Goal: Transaction & Acquisition: Purchase product/service

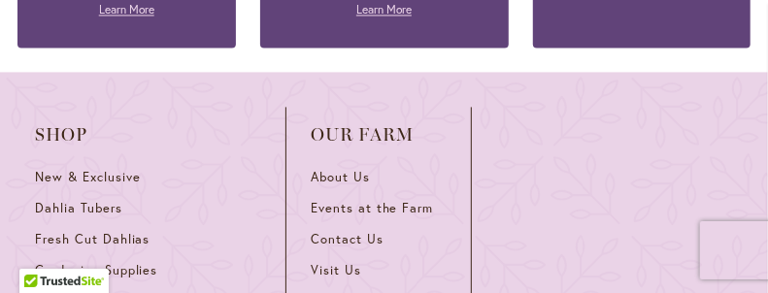
scroll to position [3883, 0]
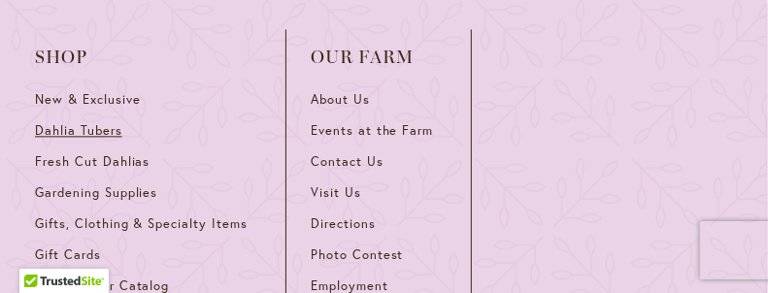
click at [75, 122] on span "Dahlia Tubers" at bounding box center [78, 130] width 87 height 17
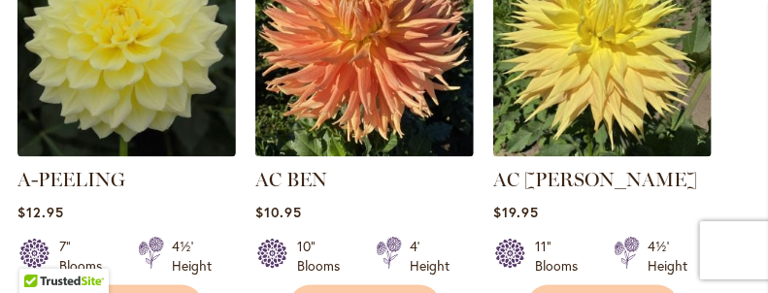
scroll to position [932, 0]
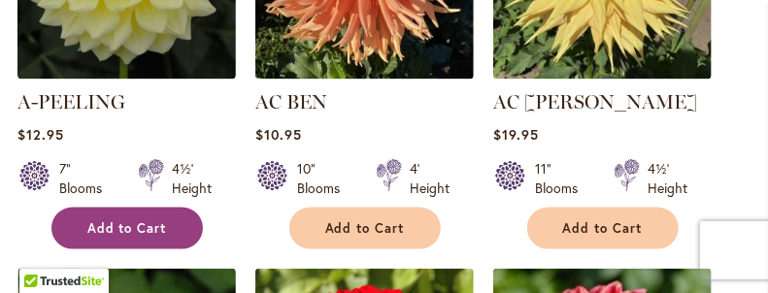
click at [101, 237] on span "Add to Cart" at bounding box center [127, 228] width 80 height 17
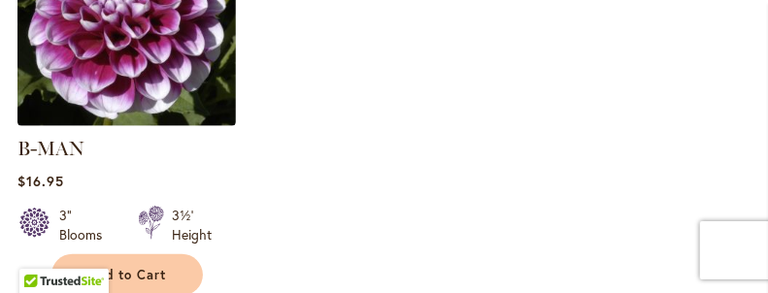
scroll to position [3157, 0]
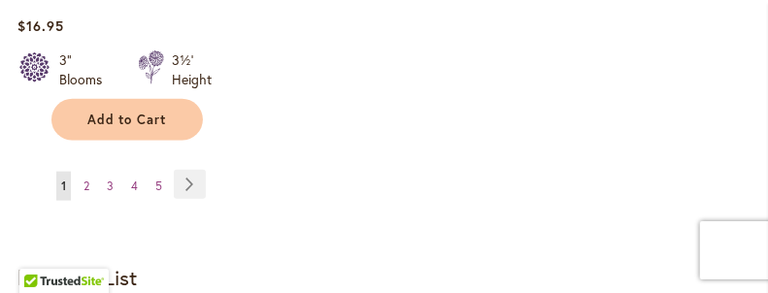
click at [114, 270] on strong "My Wish List" at bounding box center [76, 277] width 119 height 28
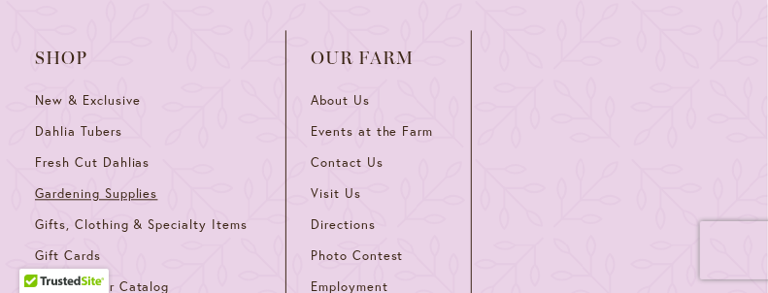
scroll to position [4011, 0]
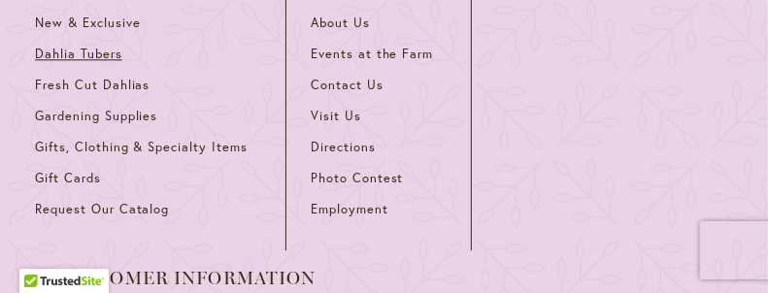
click at [85, 46] on span "Dahlia Tubers" at bounding box center [78, 54] width 87 height 17
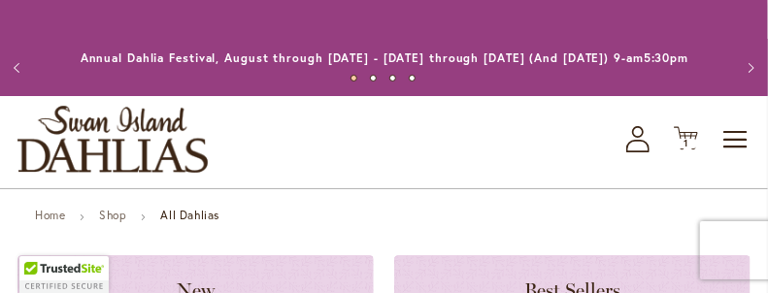
click at [167, 222] on strong "All Dahlias" at bounding box center [189, 215] width 59 height 15
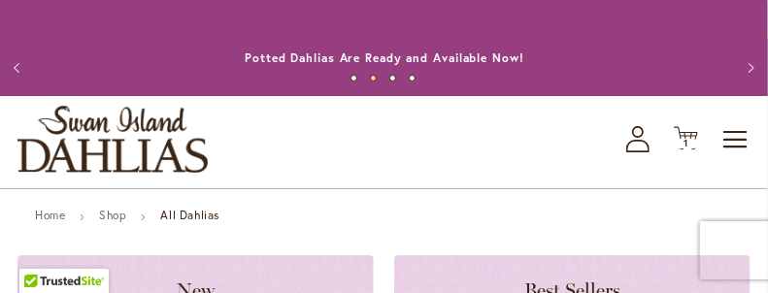
scroll to position [78, 0]
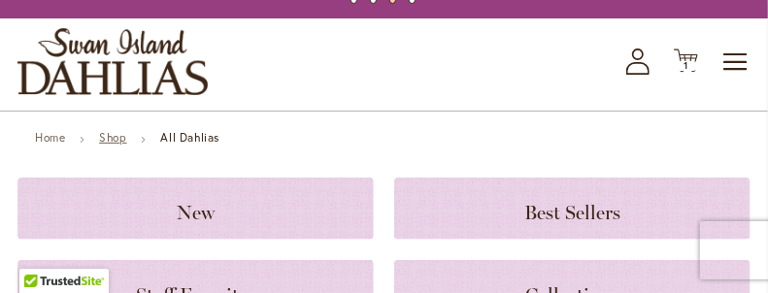
click at [126, 145] on link "Shop" at bounding box center [112, 137] width 27 height 15
click at [186, 145] on strong "All Dahlias" at bounding box center [189, 137] width 59 height 15
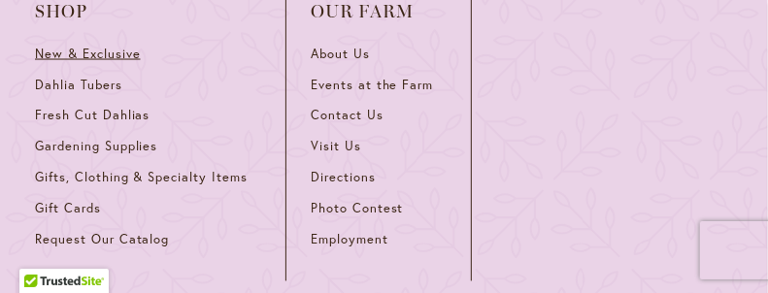
scroll to position [3650, 0]
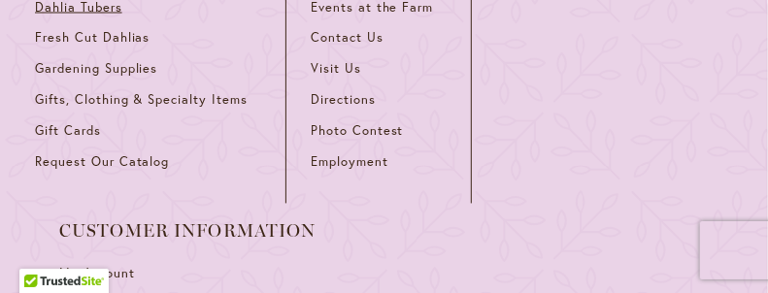
click at [66, 16] on span "Dahlia Tubers" at bounding box center [78, 7] width 87 height 17
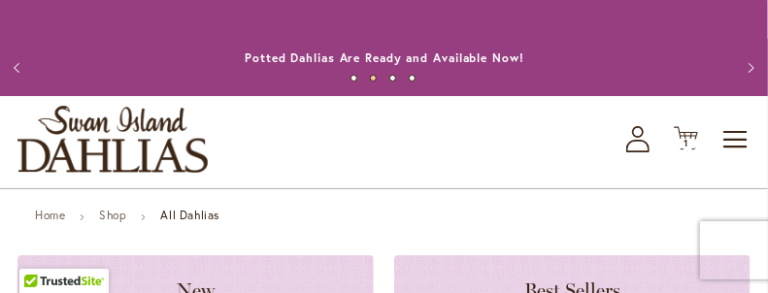
scroll to position [155, 0]
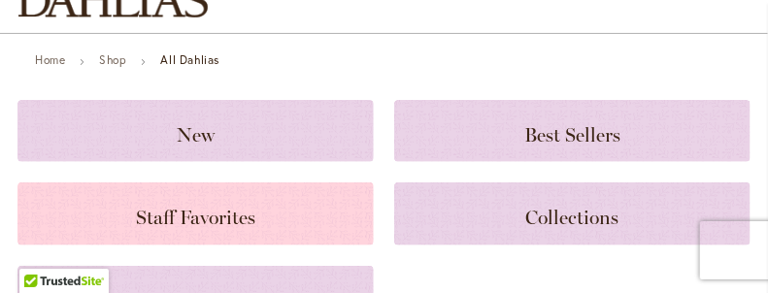
click at [305, 224] on h3 "Staff Favorites" at bounding box center [196, 213] width 310 height 21
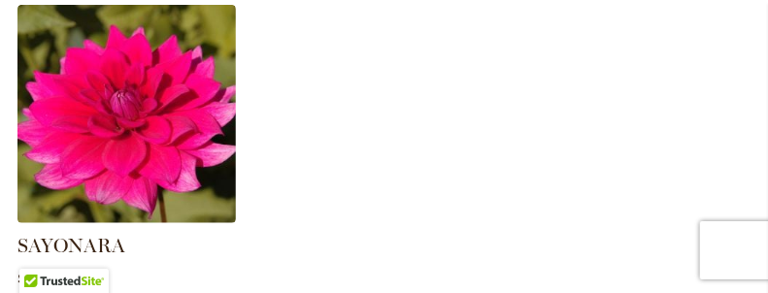
scroll to position [2762, 0]
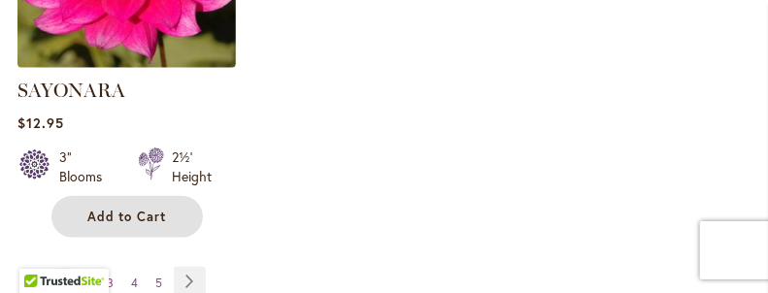
click at [130, 209] on span "Add to Cart" at bounding box center [127, 217] width 80 height 17
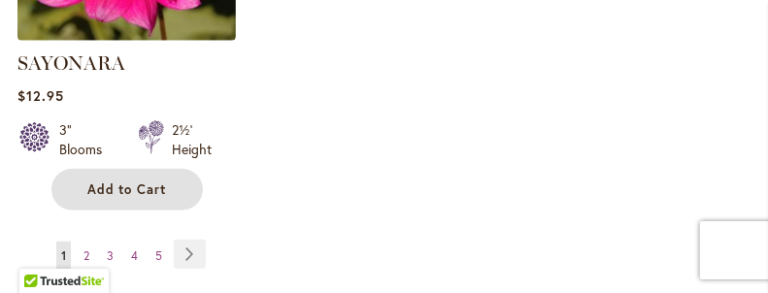
scroll to position [2917, 0]
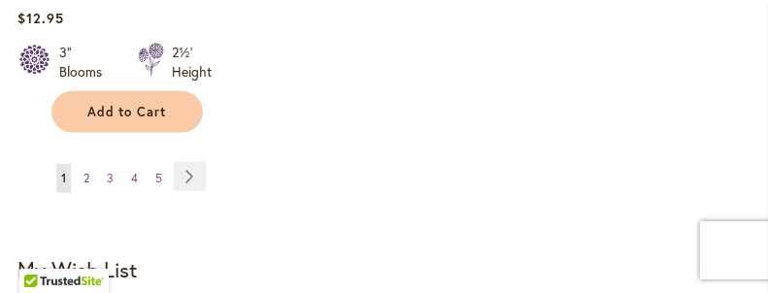
click at [90, 170] on link "Page 2" at bounding box center [87, 178] width 16 height 29
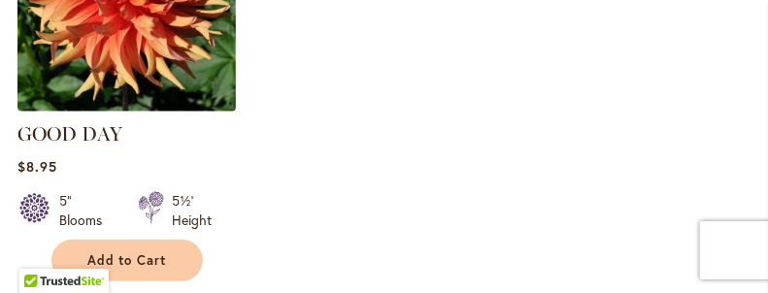
scroll to position [2796, 0]
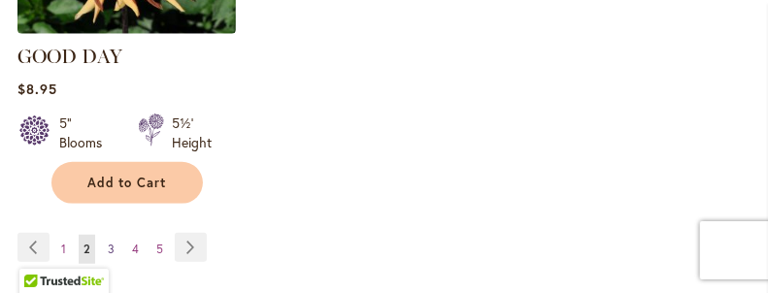
click at [112, 242] on span "3" at bounding box center [111, 249] width 7 height 15
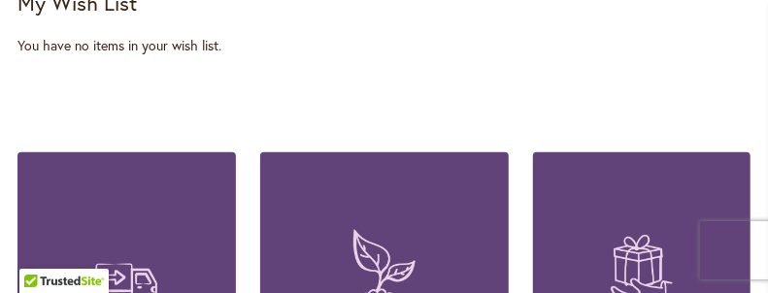
scroll to position [3184, 0]
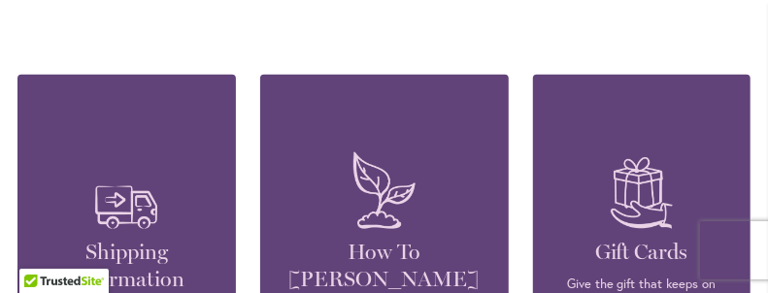
click at [579, 187] on figure at bounding box center [642, 191] width 160 height 96
click at [646, 186] on img at bounding box center [642, 191] width 82 height 96
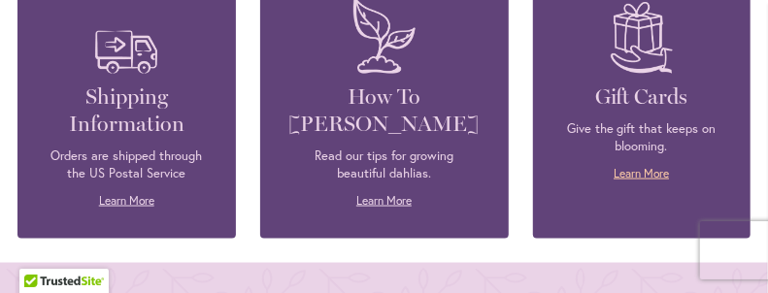
click at [638, 166] on link "Learn More" at bounding box center [641, 173] width 55 height 15
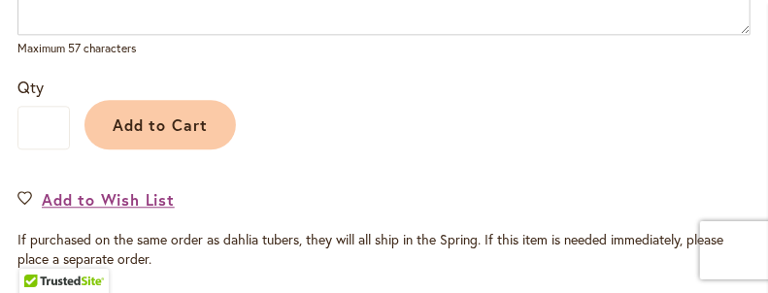
scroll to position [1708, 0]
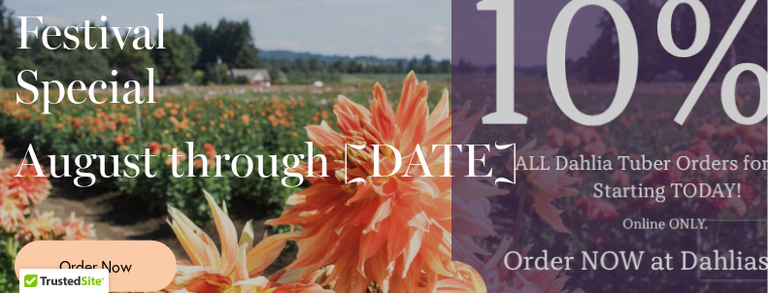
scroll to position [544, 0]
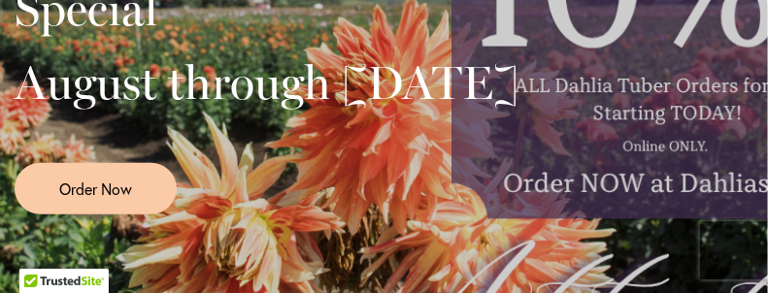
click at [518, 163] on div at bounding box center [267, 156] width 504 height 15
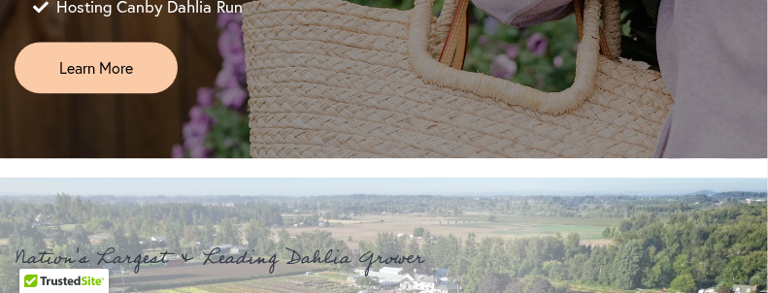
scroll to position [1553, 0]
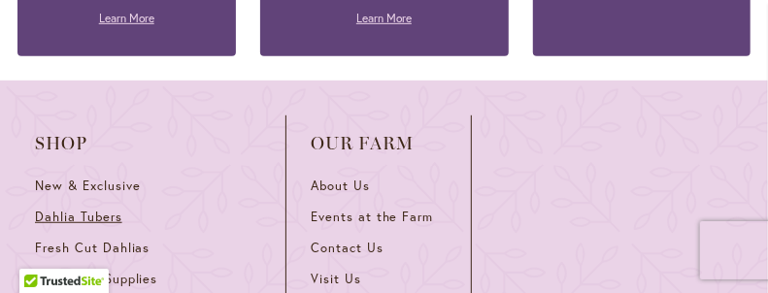
scroll to position [5358, 0]
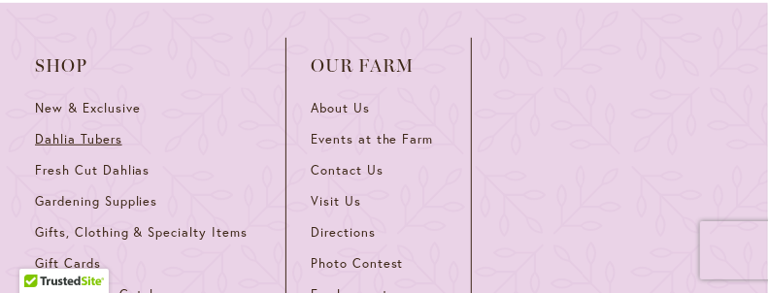
click at [85, 131] on span "Dahlia Tubers" at bounding box center [78, 139] width 87 height 17
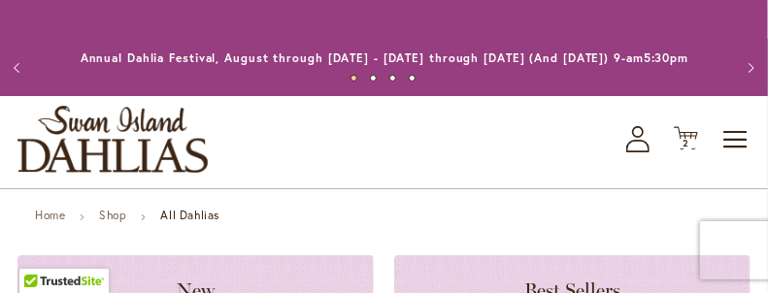
scroll to position [78, 0]
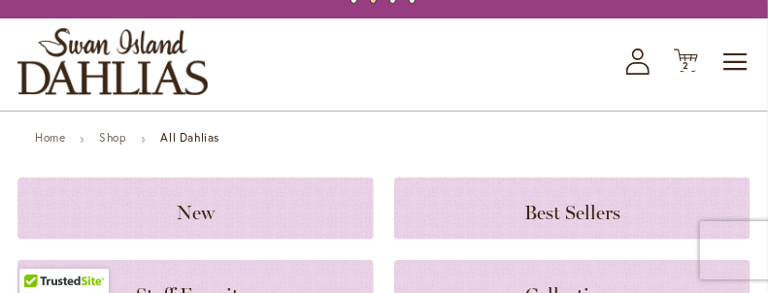
click at [206, 145] on strong "All Dahlias" at bounding box center [189, 137] width 59 height 15
click at [184, 145] on strong "All Dahlias" at bounding box center [189, 137] width 59 height 15
click at [185, 145] on strong "All Dahlias" at bounding box center [189, 137] width 59 height 15
drag, startPoint x: 185, startPoint y: 157, endPoint x: 169, endPoint y: 155, distance: 16.6
click at [169, 145] on strong "All Dahlias" at bounding box center [189, 137] width 59 height 15
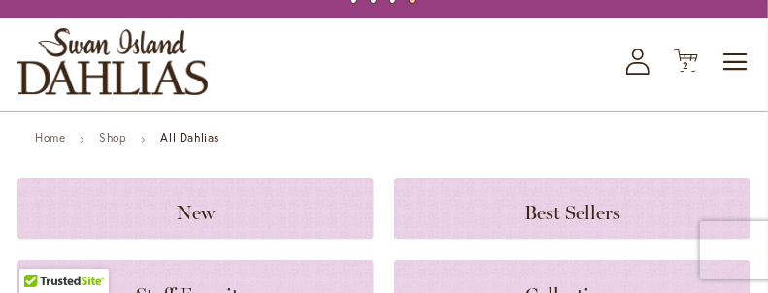
drag, startPoint x: 161, startPoint y: 149, endPoint x: 228, endPoint y: 171, distance: 70.3
click at [117, 145] on link "Shop" at bounding box center [112, 137] width 27 height 15
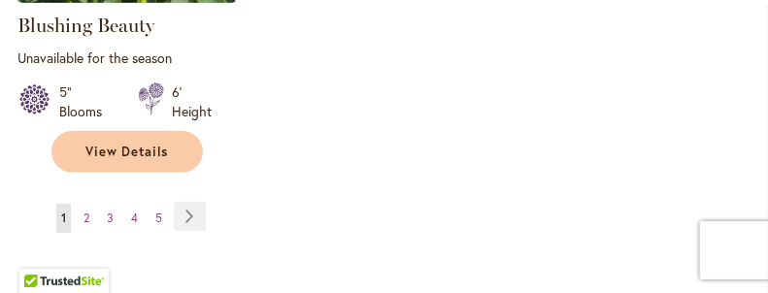
scroll to position [2796, 0]
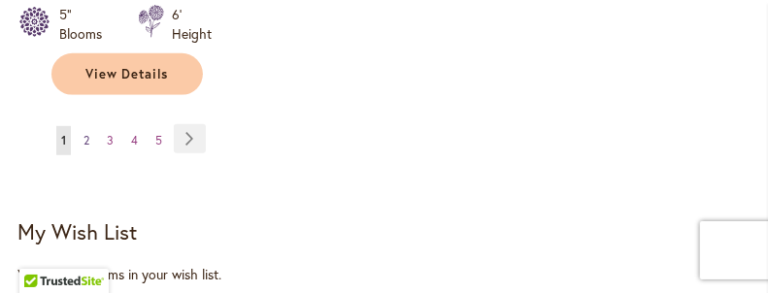
click at [85, 148] on span "2" at bounding box center [86, 140] width 6 height 15
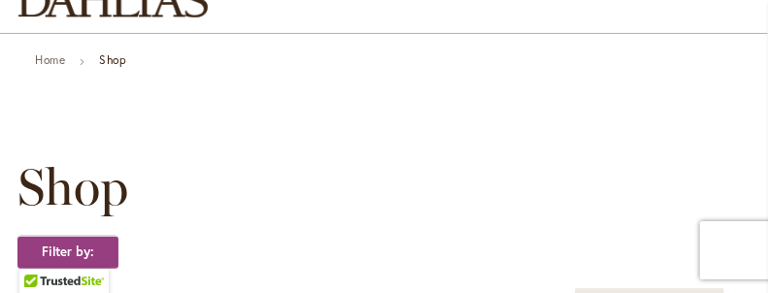
scroll to position [78, 0]
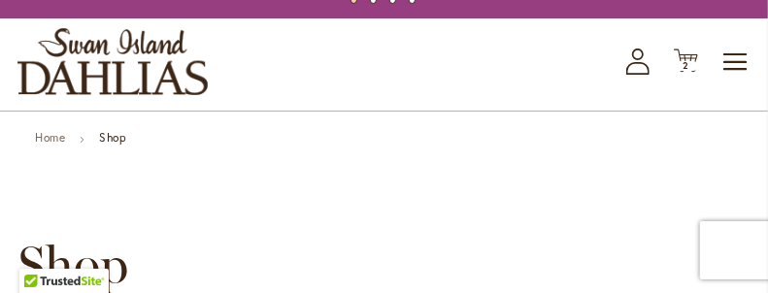
click at [118, 145] on strong "Shop" at bounding box center [112, 137] width 27 height 15
click at [113, 145] on strong "Shop" at bounding box center [112, 137] width 27 height 15
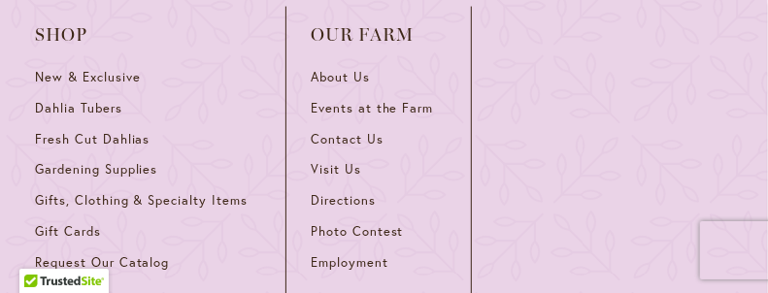
scroll to position [3417, 0]
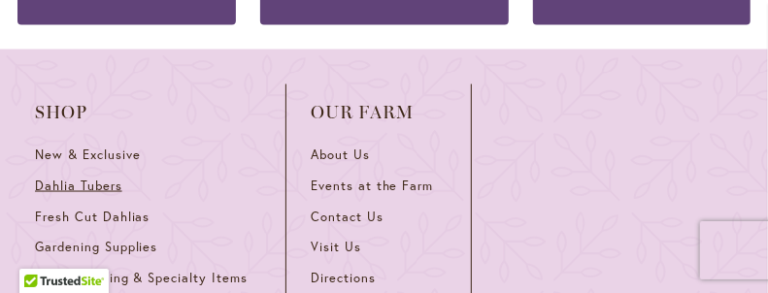
click at [83, 194] on span "Dahlia Tubers" at bounding box center [78, 186] width 87 height 17
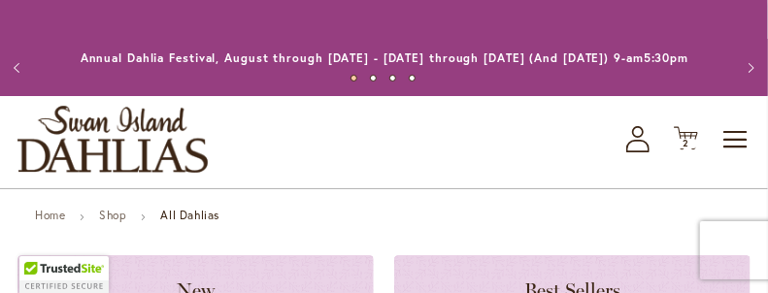
click at [195, 222] on strong "All Dahlias" at bounding box center [189, 215] width 59 height 15
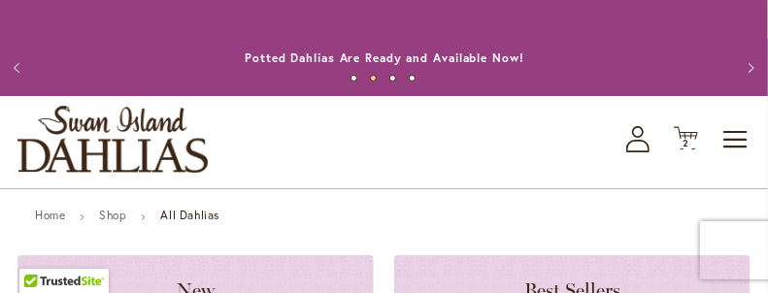
click at [145, 226] on li "Shop" at bounding box center [128, 217] width 58 height 17
click at [119, 222] on link "Shop" at bounding box center [112, 215] width 27 height 15
